Goal: Find specific page/section: Find specific page/section

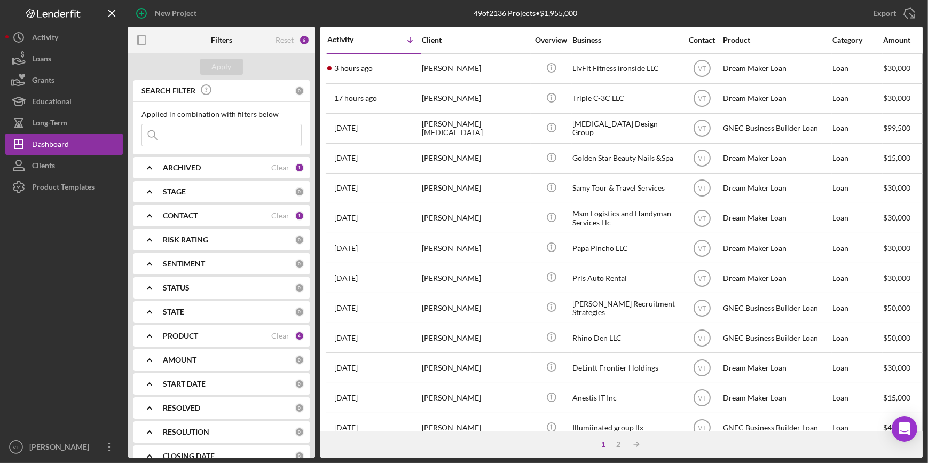
click at [176, 136] on input at bounding box center [221, 134] width 159 height 21
paste input "[PERSON_NAME] <[PERSON_NAME][EMAIL_ADDRESS][DOMAIN_NAME]>"
type input "Olamie"
click at [219, 65] on div "Apply" at bounding box center [222, 67] width 20 height 16
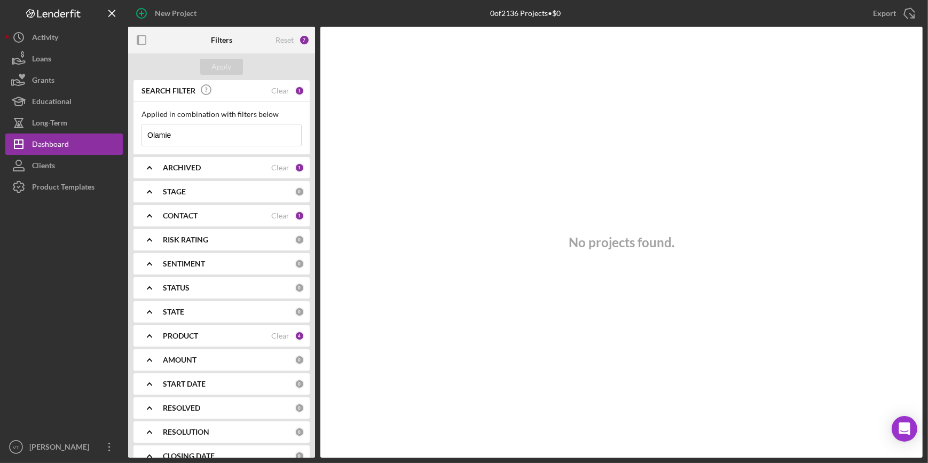
click at [154, 170] on icon "Icon/Expander" at bounding box center [149, 167] width 27 height 27
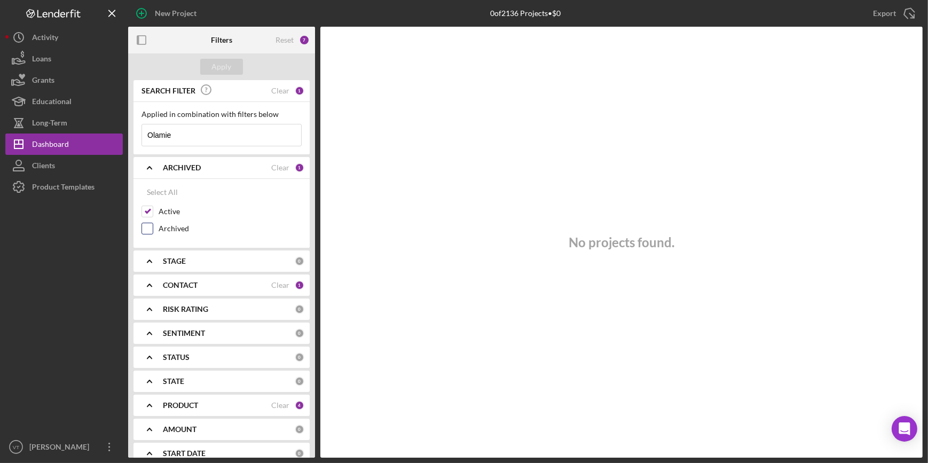
click at [149, 230] on input "Archived" at bounding box center [147, 228] width 11 height 11
click at [214, 62] on div "Apply" at bounding box center [222, 67] width 20 height 16
click at [147, 221] on div "Active" at bounding box center [221, 214] width 160 height 17
click at [147, 230] on input "Archived" at bounding box center [147, 228] width 11 height 11
checkbox input "false"
